Goal: Task Accomplishment & Management: Complete application form

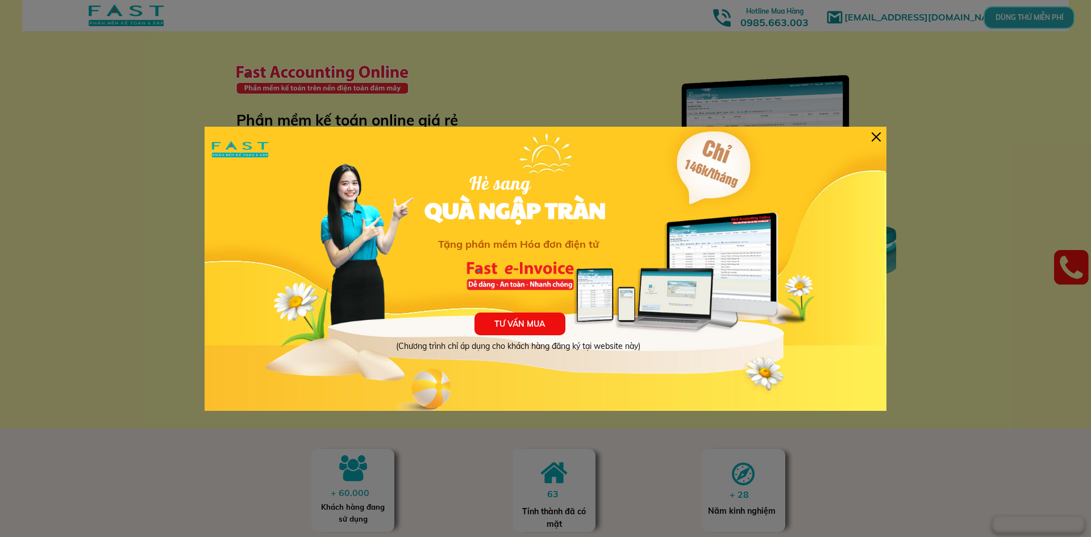
click at [879, 139] on div at bounding box center [876, 136] width 9 height 9
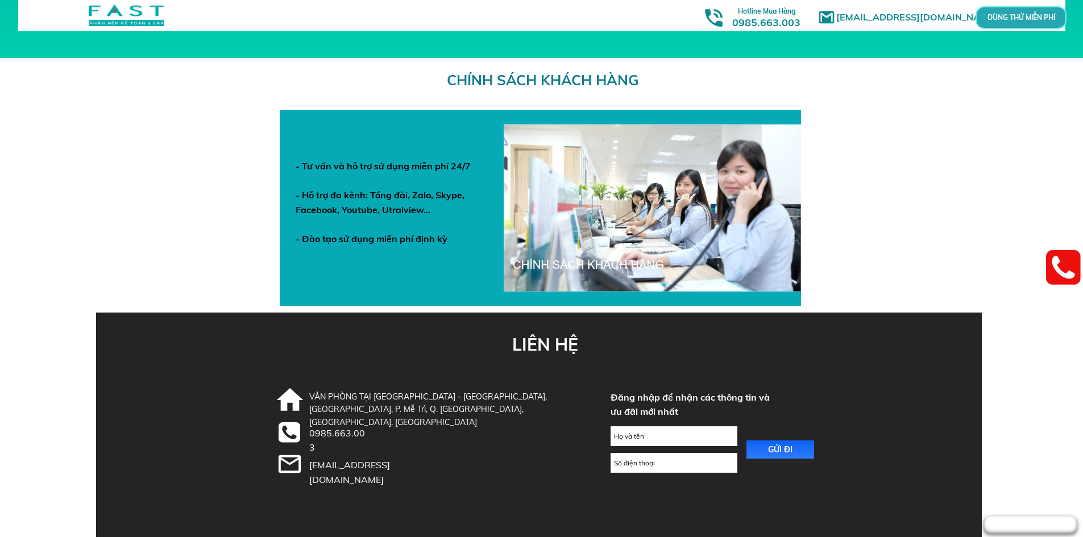
scroll to position [3914, 0]
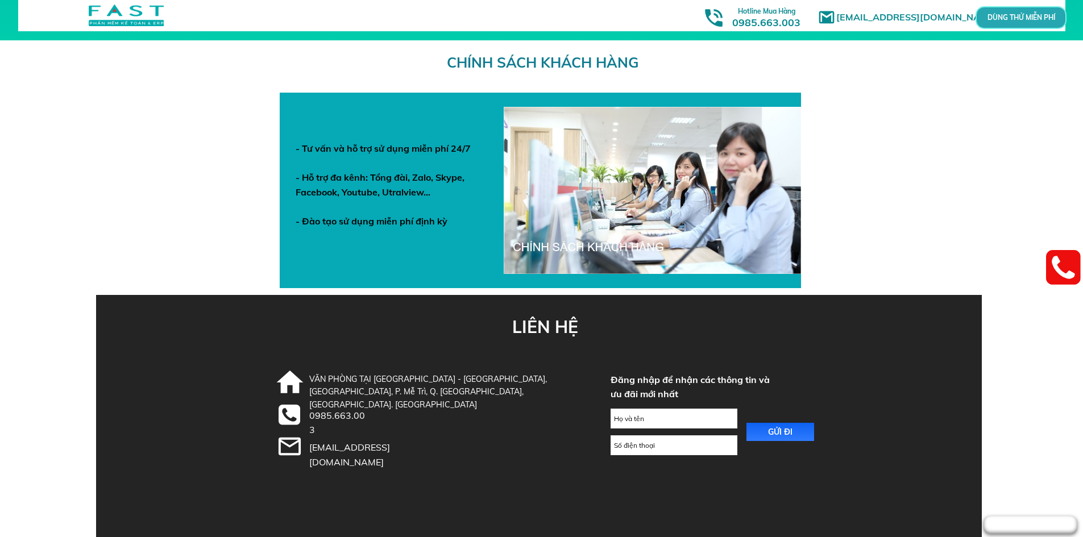
click at [1058, 278] on link at bounding box center [1063, 268] width 35 height 43
click at [1067, 276] on link at bounding box center [1063, 268] width 35 height 43
click at [810, 190] on div "CHÍNH SÁCH KHÁCH HÀNG - Tư vấn và hỗ trợ sử dụng miễn phí 24/7 - Hỗ trợ đa kênh…" at bounding box center [542, 167] width 546 height 255
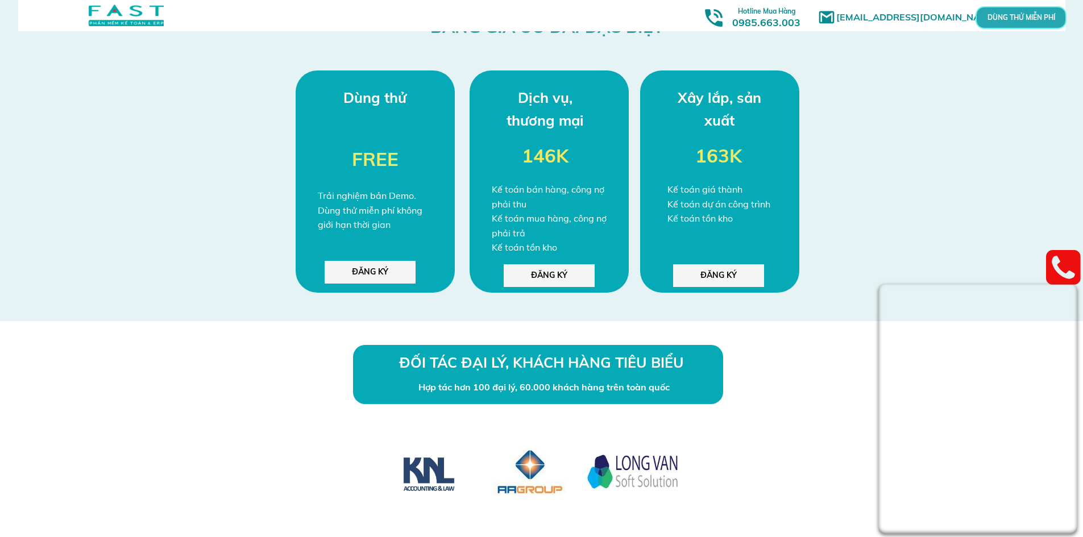
scroll to position [2777, 0]
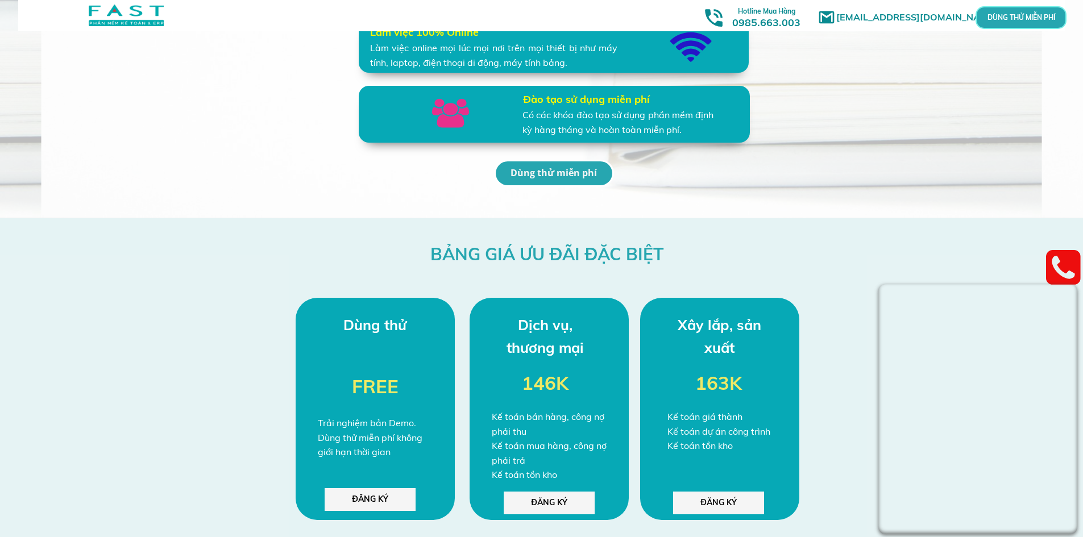
click at [565, 502] on p "ĐĂNG KÝ" at bounding box center [549, 503] width 91 height 23
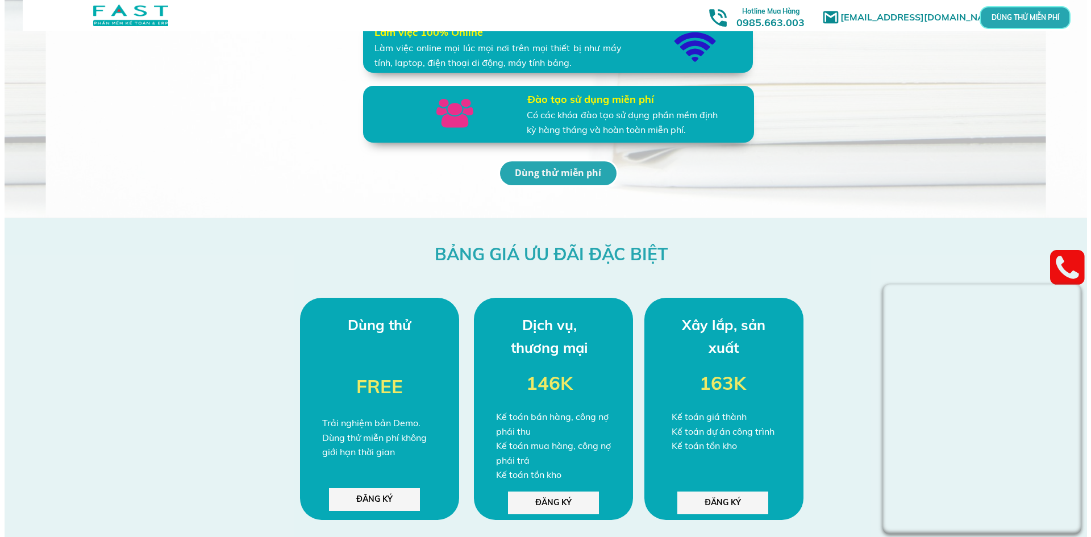
scroll to position [0, 0]
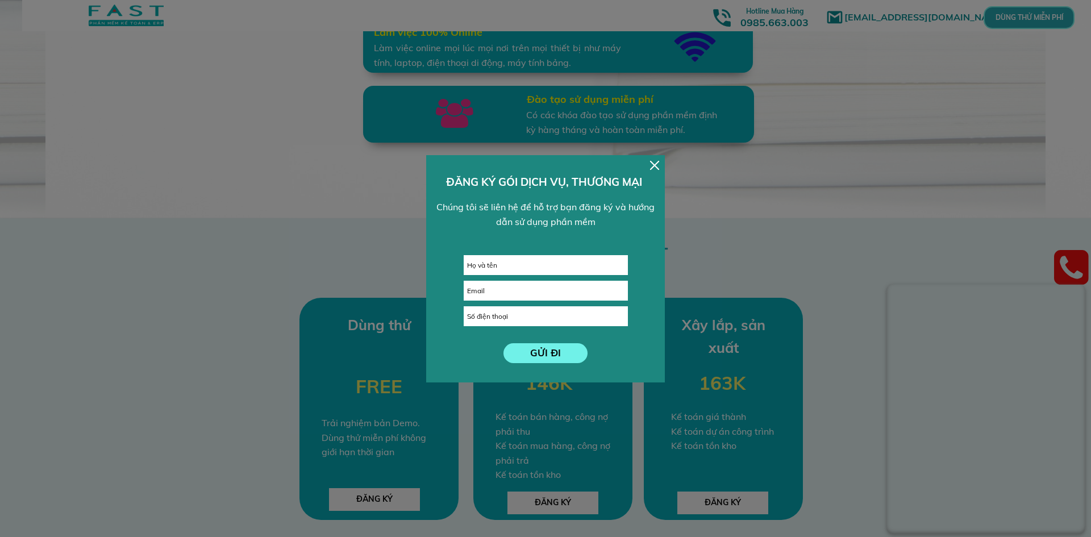
click at [655, 166] on div at bounding box center [654, 165] width 9 height 9
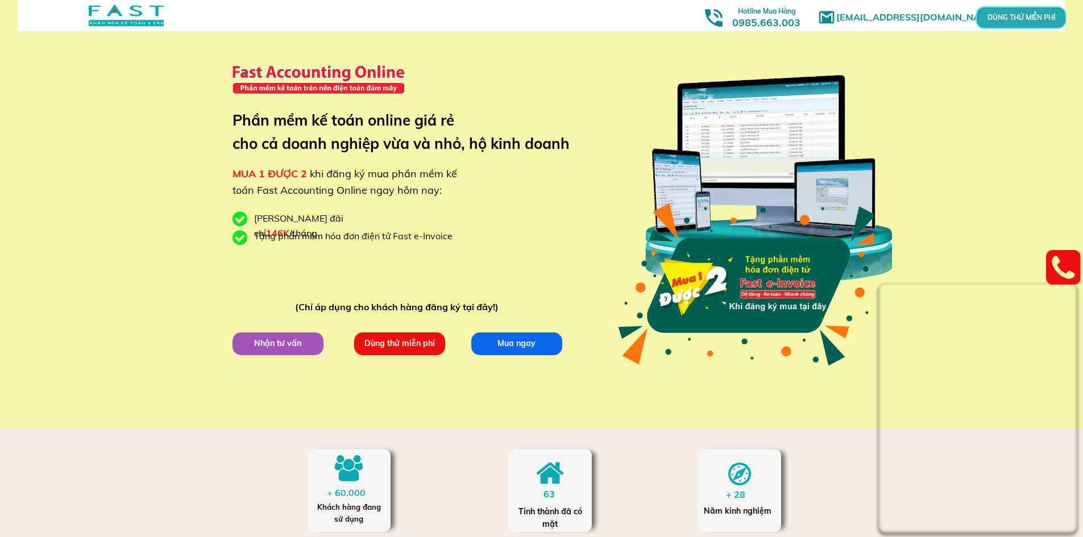
click at [777, 296] on div at bounding box center [745, 284] width 260 height 185
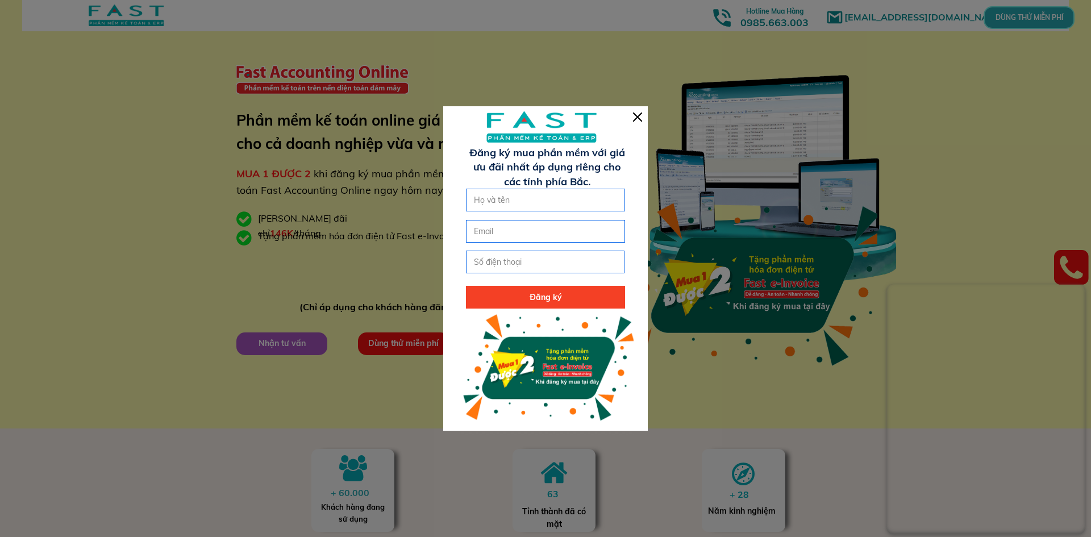
click at [576, 201] on input "text" at bounding box center [545, 200] width 149 height 22
type input "[PERSON_NAME]"
type input "0986431088"
click at [565, 237] on input "email" at bounding box center [545, 232] width 149 height 22
type input "[EMAIL_ADDRESS][DOMAIN_NAME]"
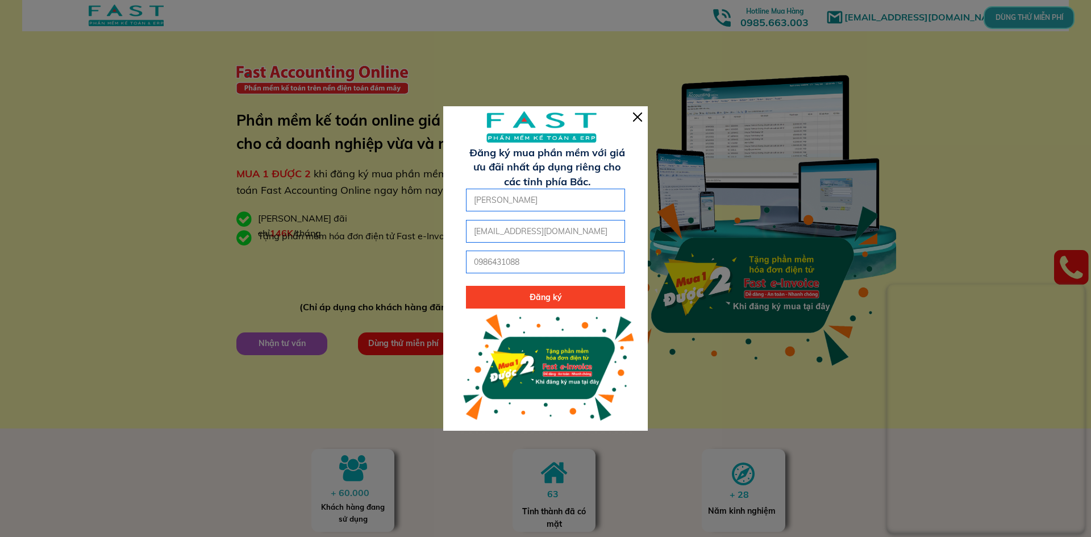
click at [545, 298] on p "Đăng ký" at bounding box center [545, 297] width 159 height 23
